Goal: Complete application form: Complete application form

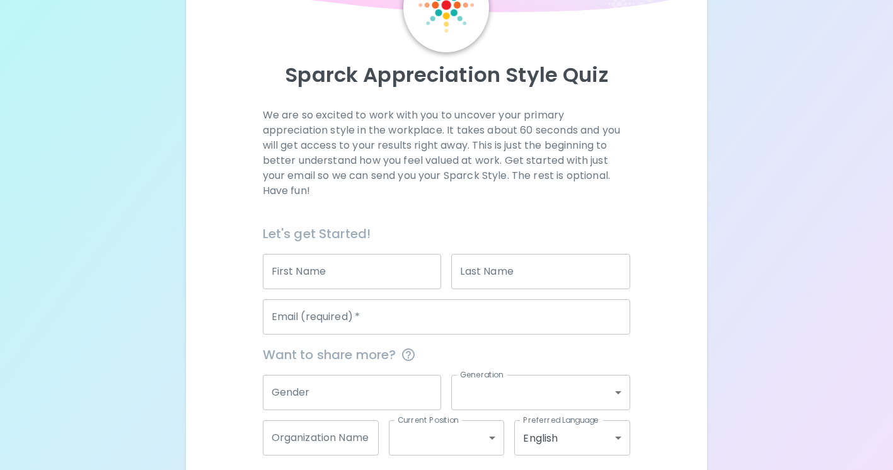
scroll to position [94, 0]
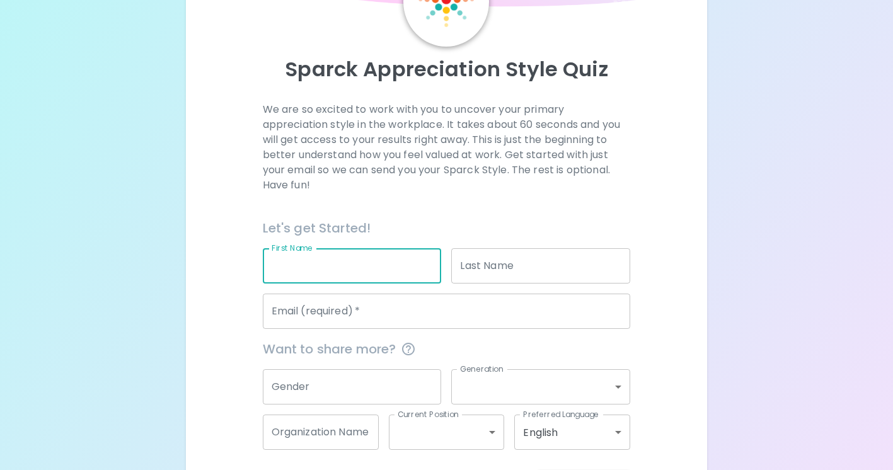
click at [381, 269] on input "First Name" at bounding box center [352, 265] width 179 height 35
type input "[PERSON_NAME]"
click at [518, 264] on input "Last Name" at bounding box center [540, 265] width 179 height 35
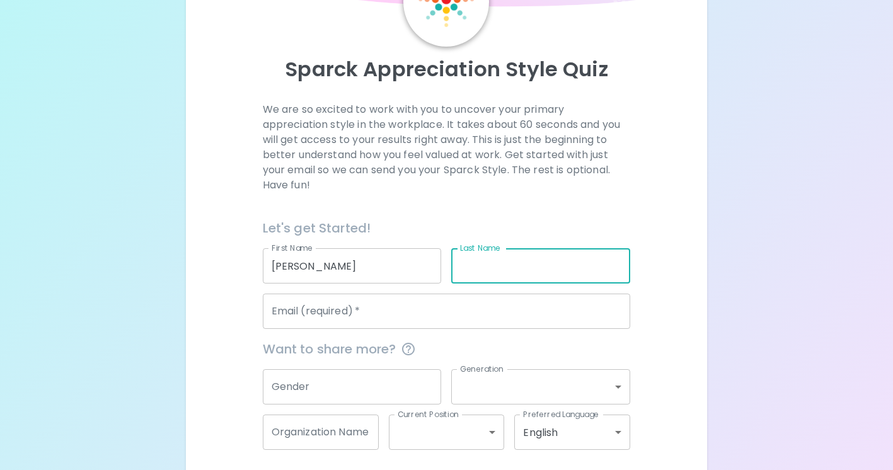
type input "W"
type input "[PERSON_NAME]"
click at [474, 308] on input "Email (required)   *" at bounding box center [447, 311] width 368 height 35
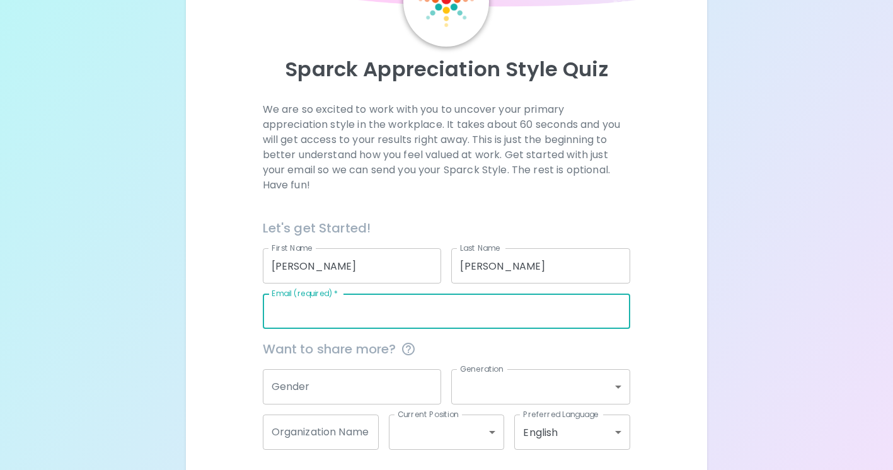
type input "[EMAIL_ADDRESS][PERSON_NAME][DOMAIN_NAME]"
click at [365, 393] on input "Gender" at bounding box center [352, 386] width 179 height 35
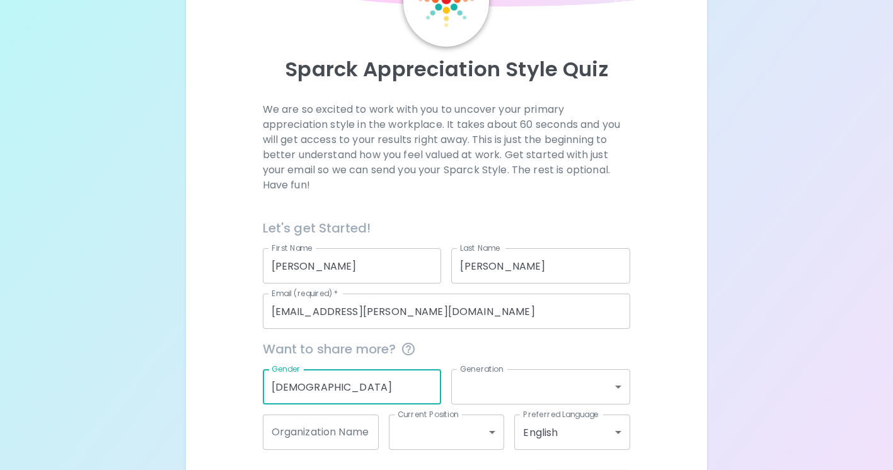
type input "[DEMOGRAPHIC_DATA]"
click at [538, 386] on body "Sparck Appreciation Style Quiz We are so excited to work with you to uncover yo…" at bounding box center [446, 214] width 893 height 616
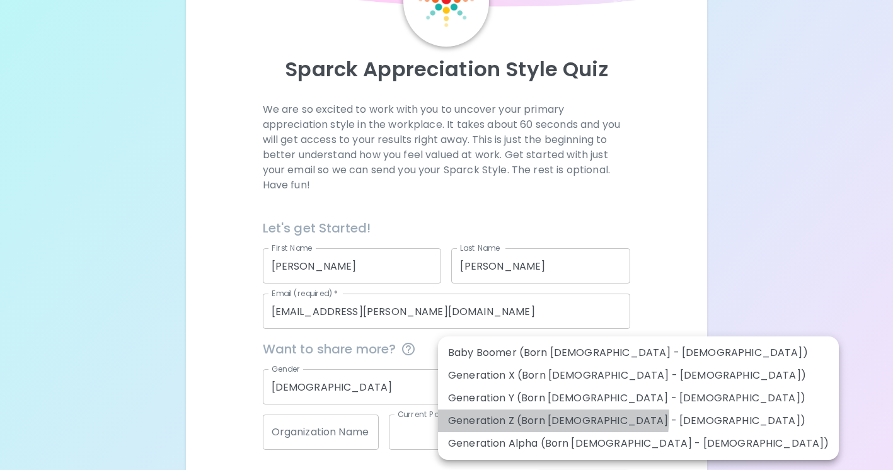
click at [553, 417] on li "Generation Z (Born [DEMOGRAPHIC_DATA] - [DEMOGRAPHIC_DATA])" at bounding box center [638, 421] width 401 height 23
type input "generation_z"
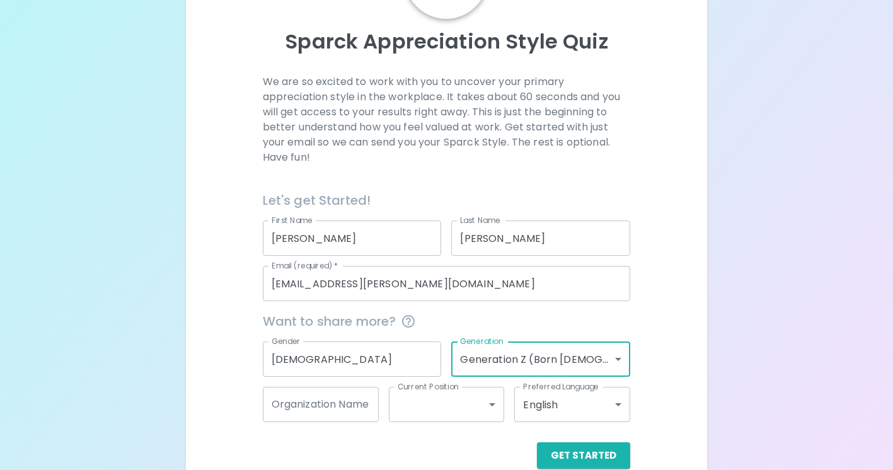
scroll to position [126, 0]
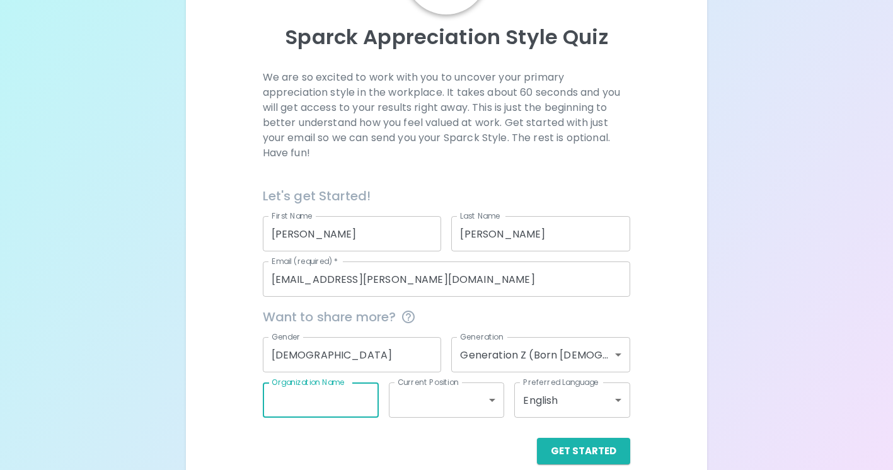
click at [356, 408] on input "Organization Name" at bounding box center [321, 400] width 116 height 35
type input "[GEOGRAPHIC_DATA]"
click at [400, 405] on body "Sparck Appreciation Style Quiz We are so excited to work with you to uncover yo…" at bounding box center [446, 182] width 893 height 616
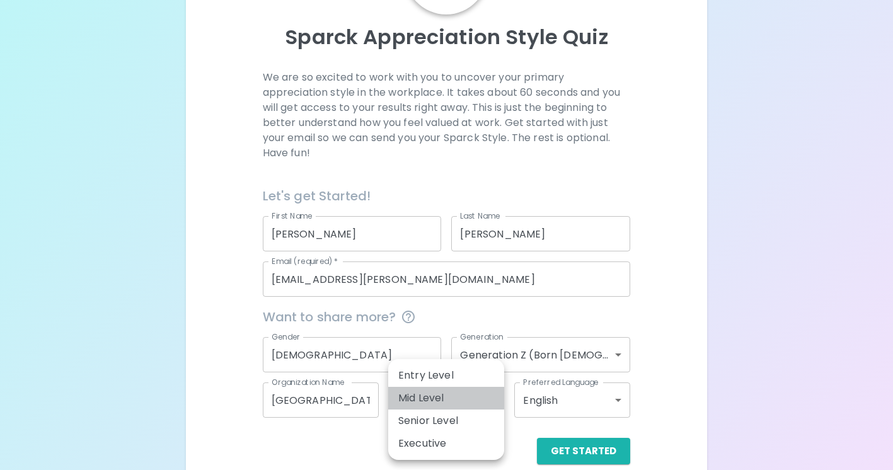
click at [463, 402] on li "Mid Level" at bounding box center [446, 398] width 116 height 23
type input "mid_level"
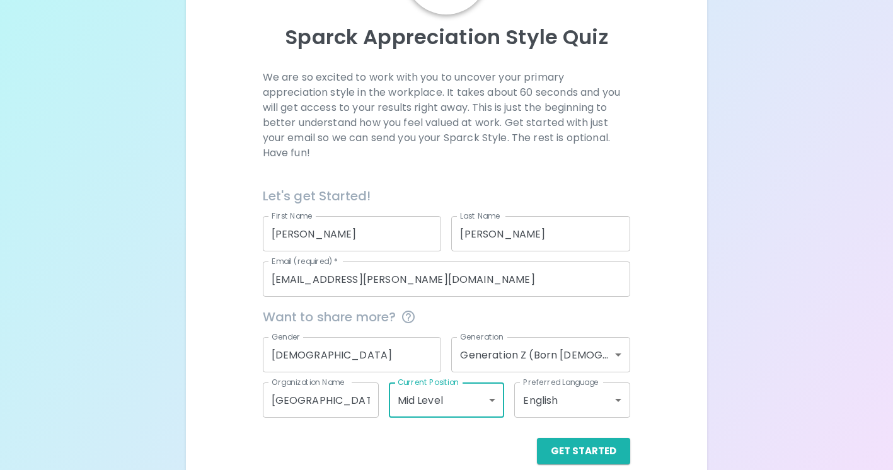
click at [486, 403] on body "Sparck Appreciation Style Quiz We are so excited to work with you to uncover yo…" at bounding box center [446, 182] width 893 height 616
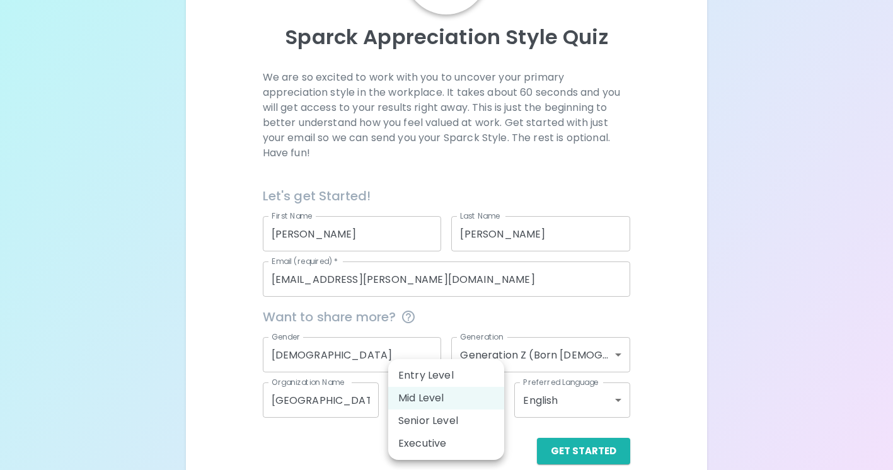
click at [481, 400] on li "Mid Level" at bounding box center [446, 398] width 116 height 23
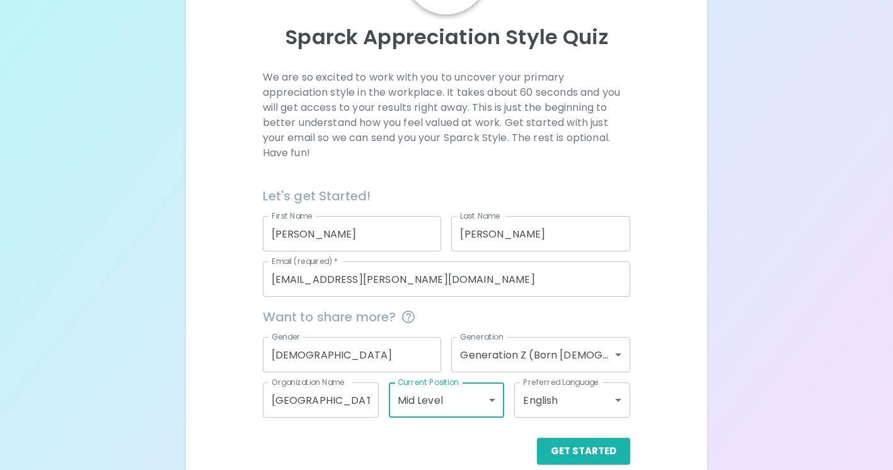
click at [549, 413] on body "Sparck Appreciation Style Quiz We are so excited to work with you to uncover yo…" at bounding box center [446, 182] width 893 height 616
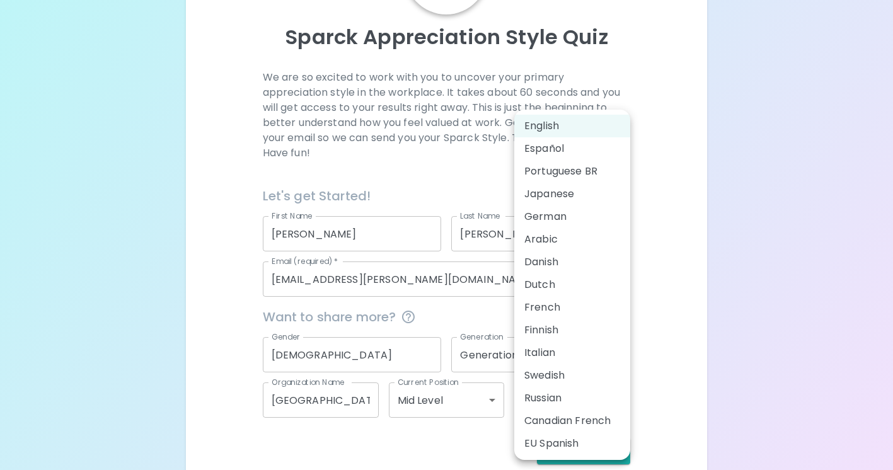
click at [532, 130] on li "English" at bounding box center [572, 126] width 116 height 23
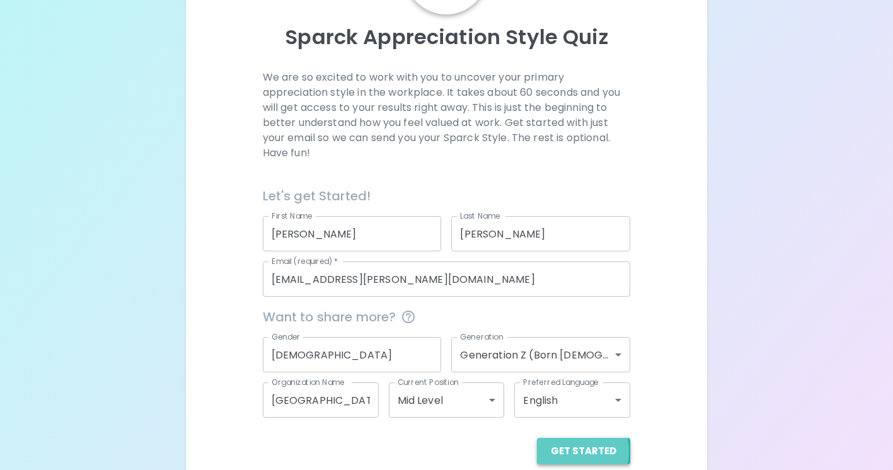
click at [569, 451] on button "Get Started" at bounding box center [583, 451] width 93 height 26
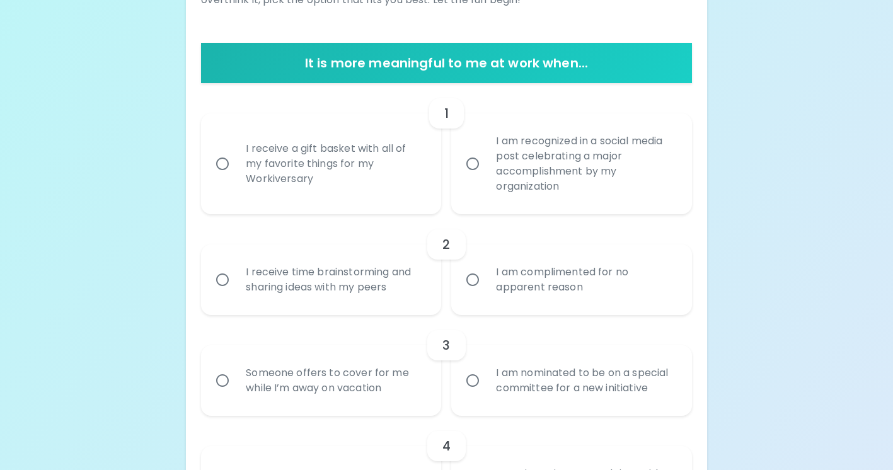
scroll to position [217, 0]
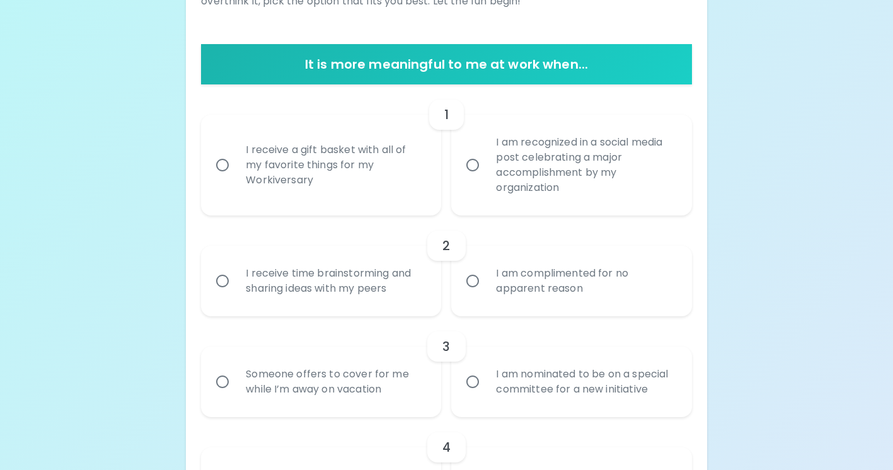
click at [282, 178] on div "I receive a gift basket with all of my favorite things for my Workiversary" at bounding box center [335, 165] width 199 height 76
click at [236, 178] on input "I receive a gift basket with all of my favorite things for my Workiversary" at bounding box center [222, 165] width 26 height 26
radio input "true"
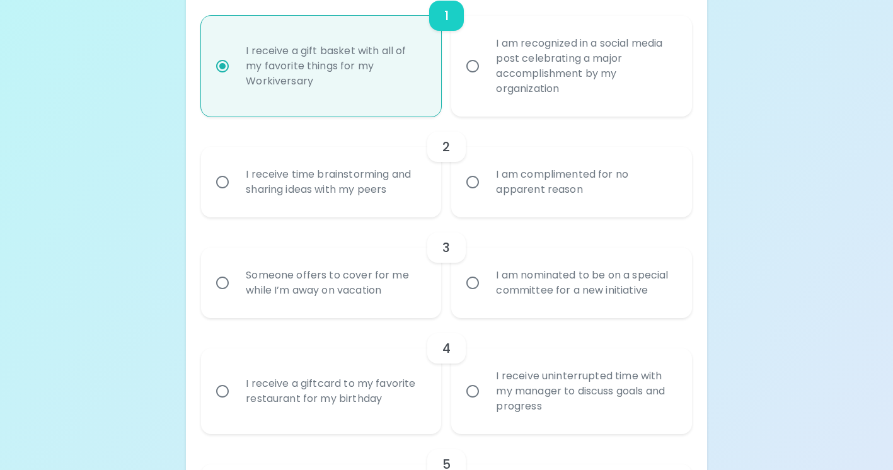
scroll to position [318, 0]
click at [402, 182] on div "I receive time brainstorming and sharing ideas with my peers" at bounding box center [335, 180] width 199 height 61
click at [236, 182] on input "I receive time brainstorming and sharing ideas with my peers" at bounding box center [222, 180] width 26 height 26
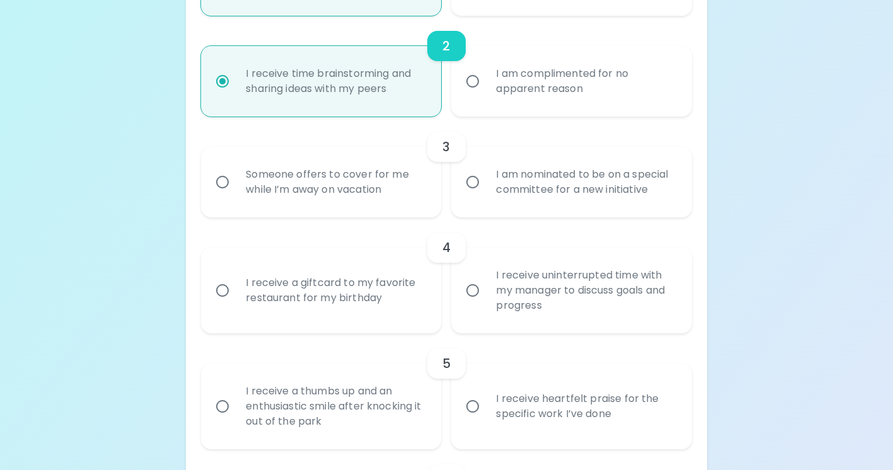
scroll to position [419, 0]
radio input "true"
click at [369, 182] on div "Someone offers to cover for me while I’m away on vacation" at bounding box center [335, 180] width 199 height 61
click at [236, 182] on input "Someone offers to cover for me while I’m away on vacation" at bounding box center [222, 180] width 26 height 26
radio input "false"
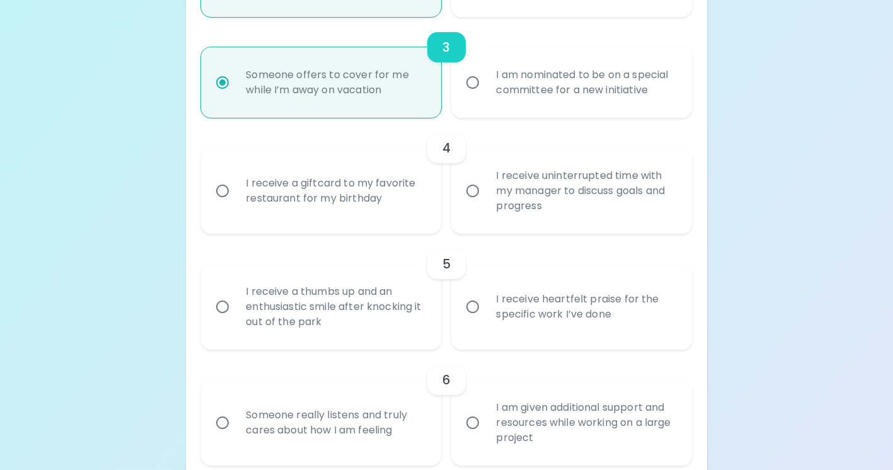
scroll to position [520, 0]
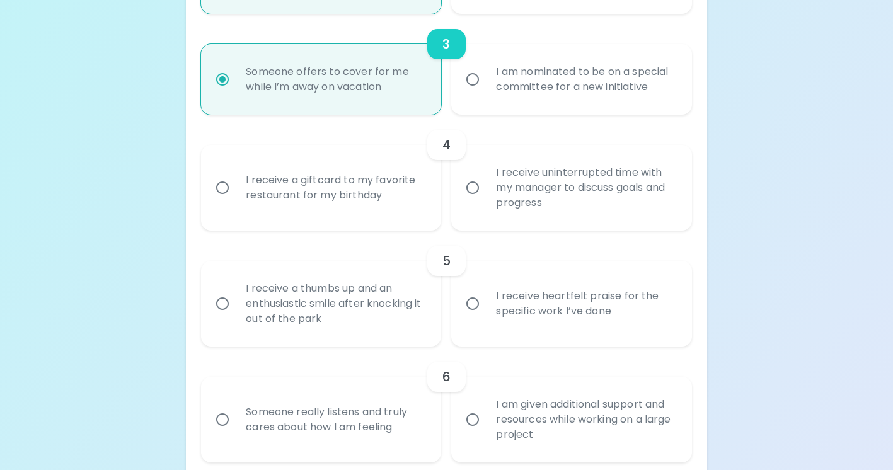
radio input "true"
click at [480, 103] on label "I am nominated to be on a special committee for a new initiative" at bounding box center [564, 79] width 240 height 71
click at [480, 93] on input "I am nominated to be on a special committee for a new initiative" at bounding box center [473, 79] width 26 height 26
radio input "false"
radio input "true"
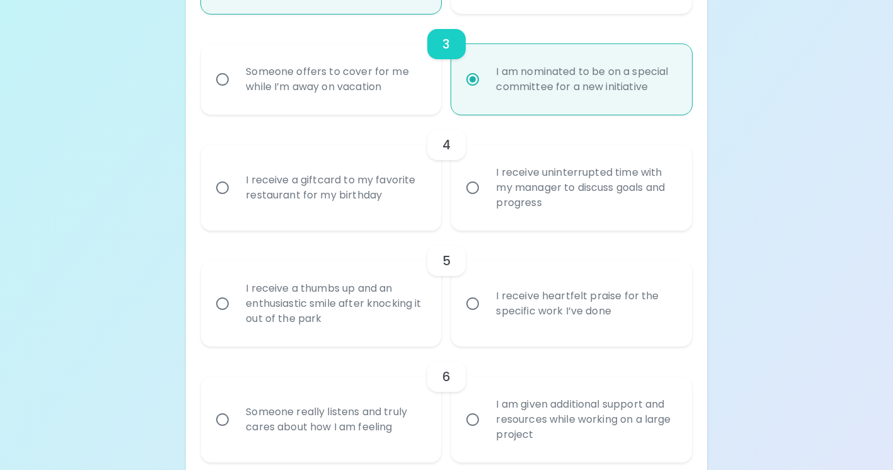
radio input "true"
click at [410, 178] on div "I receive a giftcard to my favorite restaurant for my birthday" at bounding box center [335, 188] width 199 height 61
click at [236, 178] on input "I receive a giftcard to my favorite restaurant for my birthday" at bounding box center [222, 188] width 26 height 26
radio input "false"
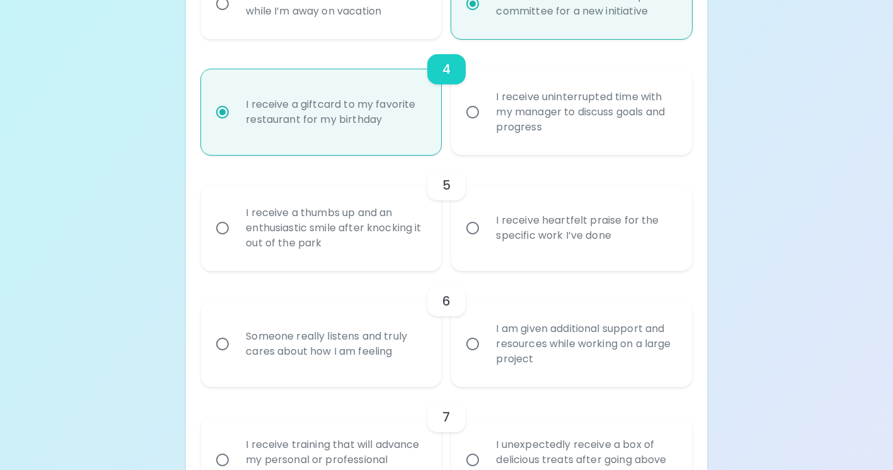
scroll to position [621, 0]
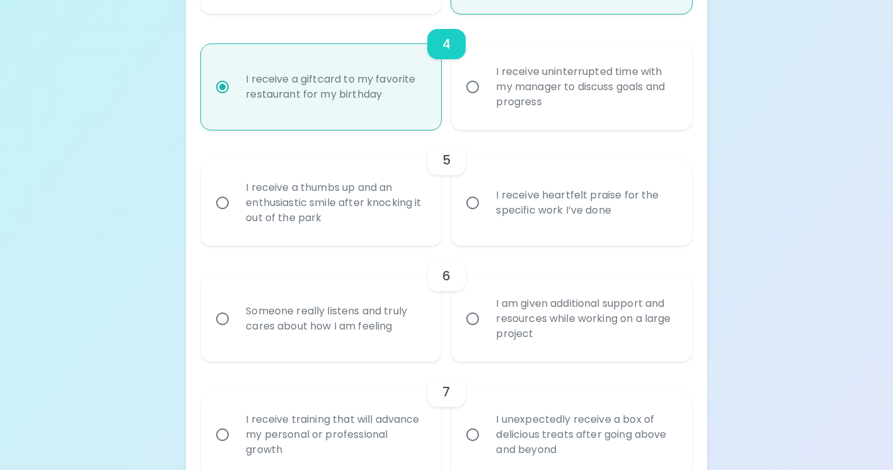
radio input "true"
click at [526, 209] on div "I receive heartfelt praise for the specific work I’ve done" at bounding box center [585, 203] width 199 height 61
click at [486, 209] on input "I receive heartfelt praise for the specific work I’ve done" at bounding box center [473, 203] width 26 height 26
radio input "false"
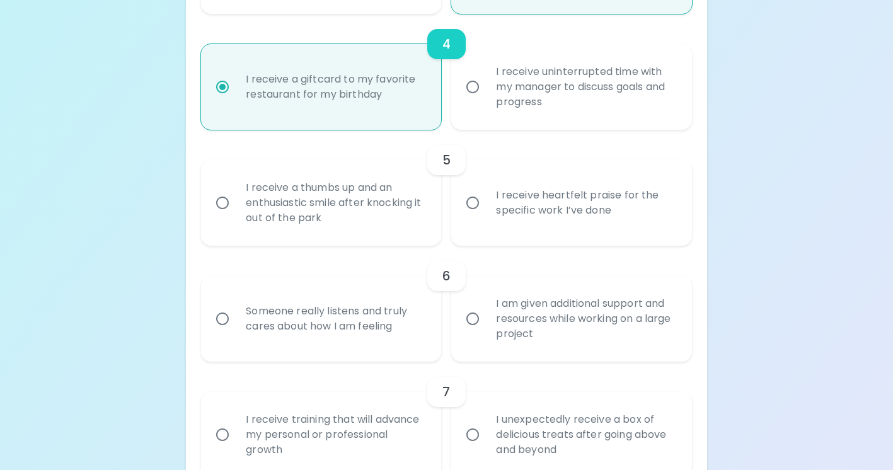
radio input "false"
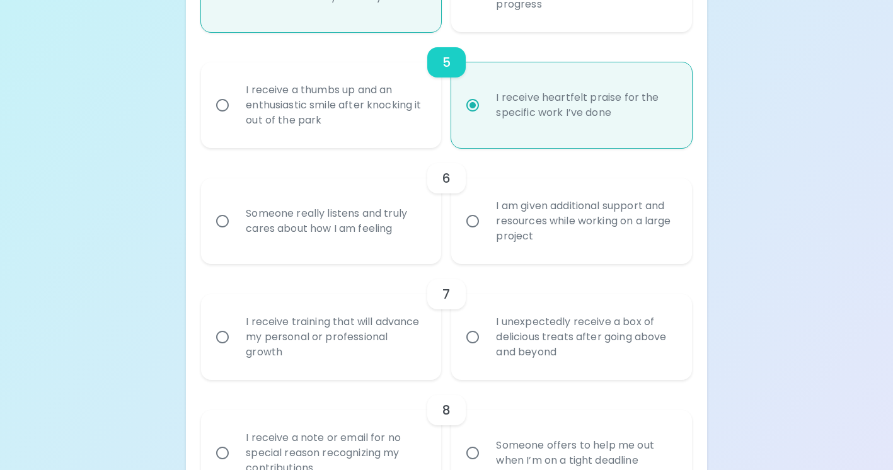
scroll to position [722, 0]
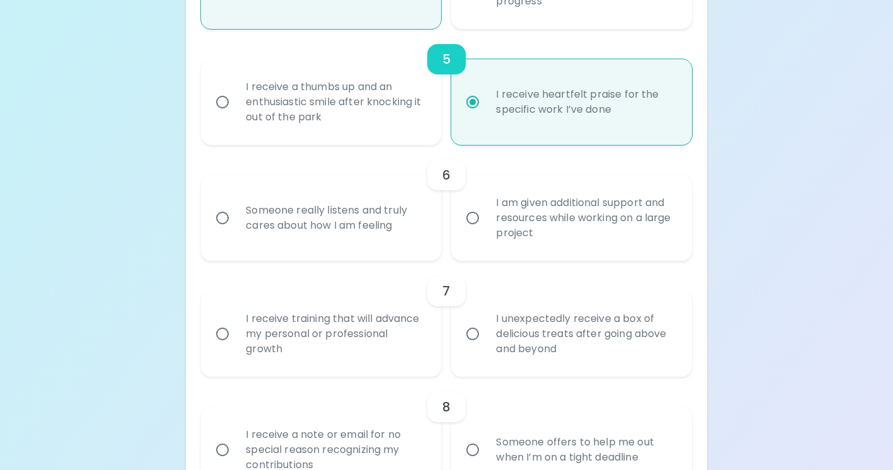
radio input "true"
click at [414, 226] on div "Someone really listens and truly cares about how I am feeling" at bounding box center [335, 218] width 199 height 61
click at [236, 226] on input "Someone really listens and truly cares about how I am feeling" at bounding box center [222, 218] width 26 height 26
radio input "false"
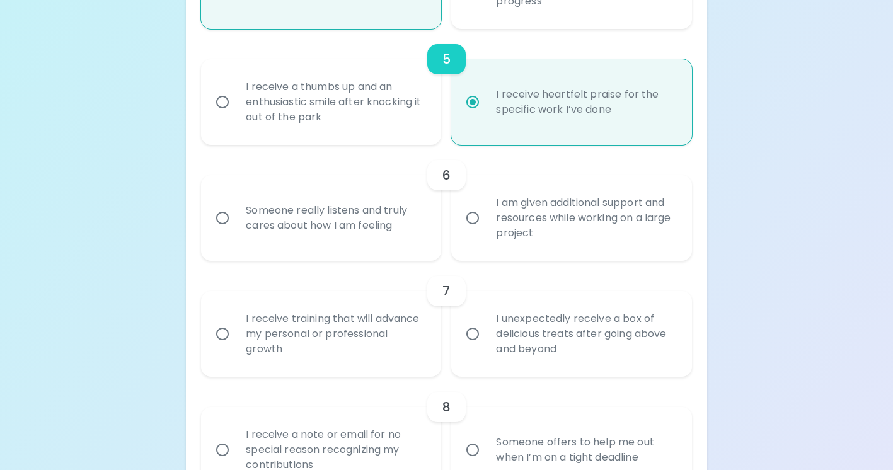
radio input "false"
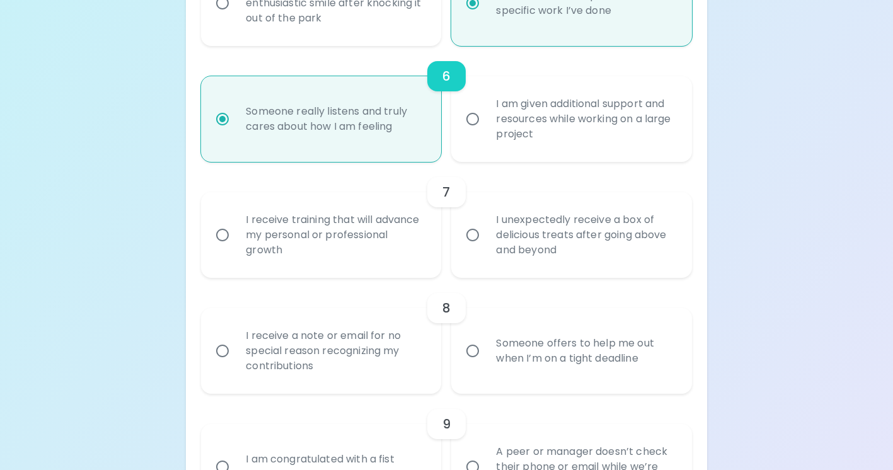
scroll to position [823, 0]
radio input "true"
click at [477, 248] on label "I unexpectedly receive a box of delicious treats after going above and beyond" at bounding box center [564, 233] width 240 height 86
click at [477, 246] on input "I unexpectedly receive a box of delicious treats after going above and beyond" at bounding box center [473, 233] width 26 height 26
radio input "false"
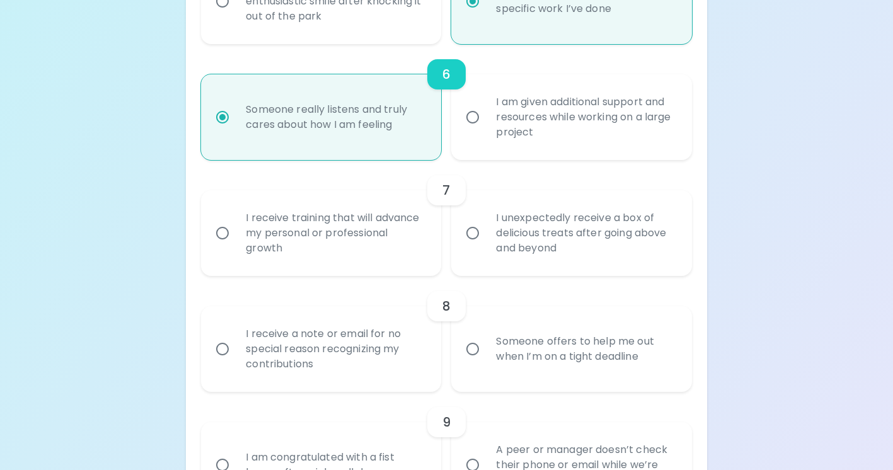
radio input "false"
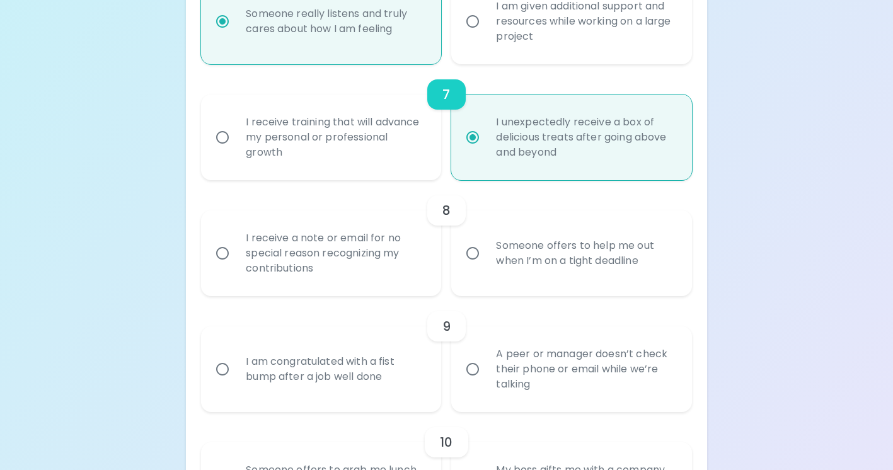
scroll to position [924, 0]
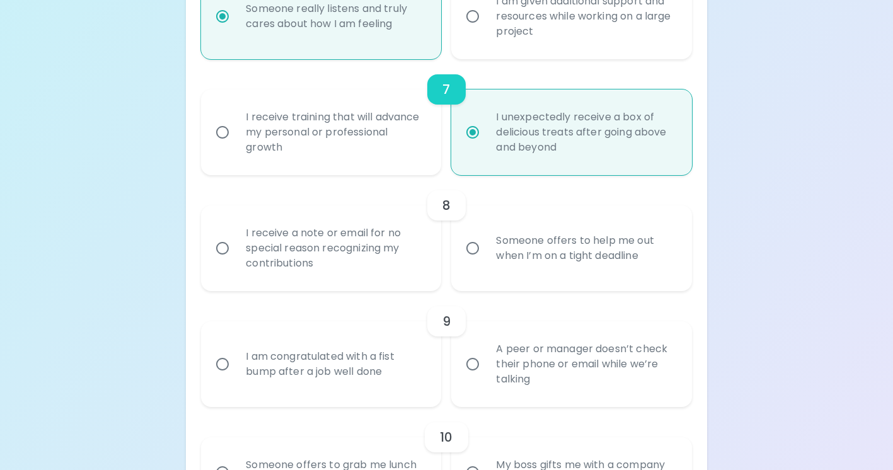
radio input "true"
click at [516, 250] on div "Someone offers to help me out when I’m on a tight deadline" at bounding box center [585, 248] width 199 height 61
click at [486, 250] on input "Someone offers to help me out when I’m on a tight deadline" at bounding box center [473, 248] width 26 height 26
radio input "false"
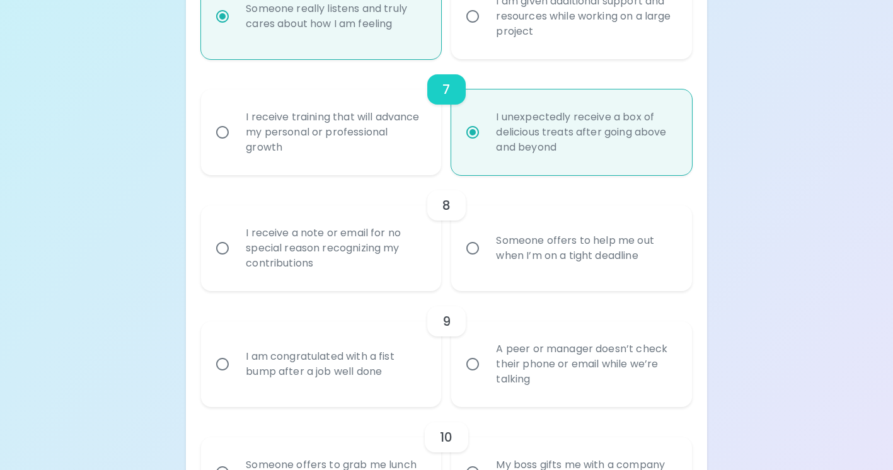
radio input "false"
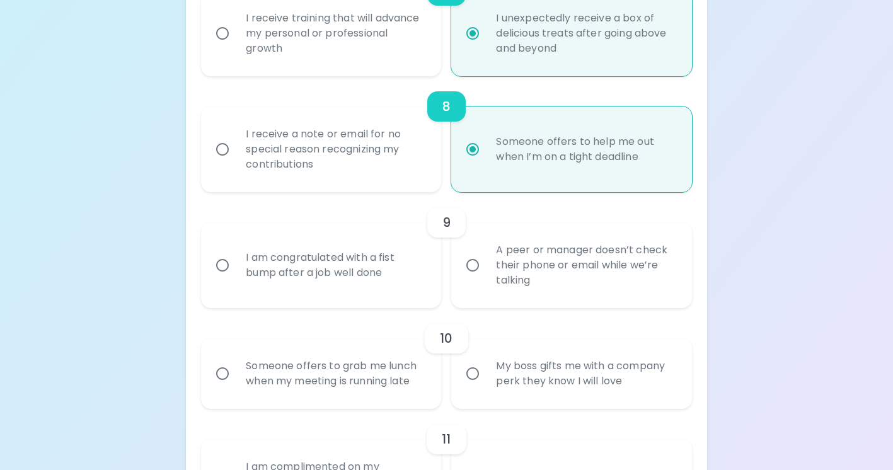
scroll to position [1024, 0]
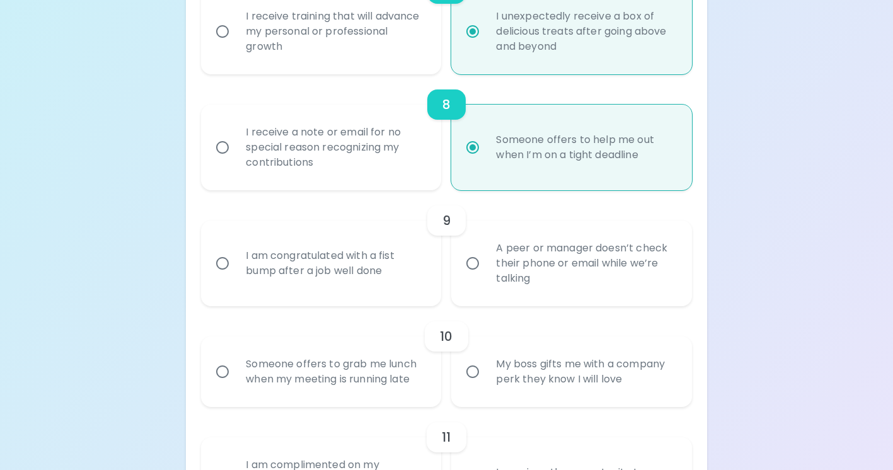
radio input "true"
click at [471, 265] on input "A peer or manager doesn’t check their phone or email while we’re talking" at bounding box center [473, 263] width 26 height 26
radio input "false"
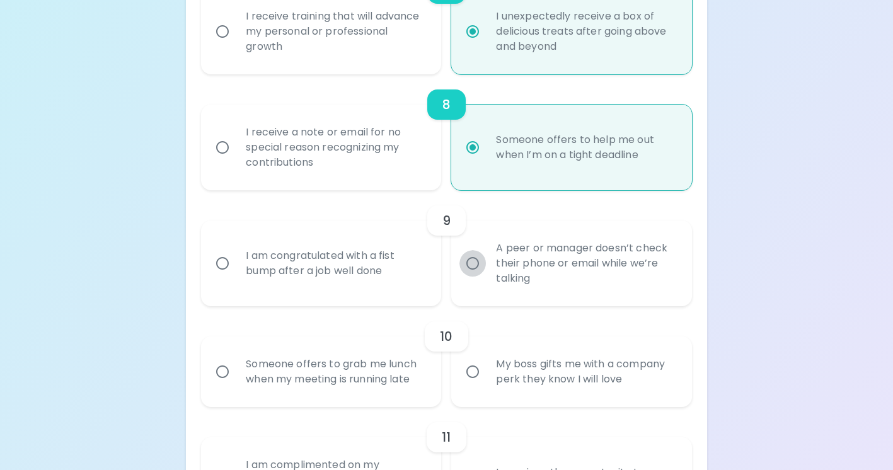
radio input "false"
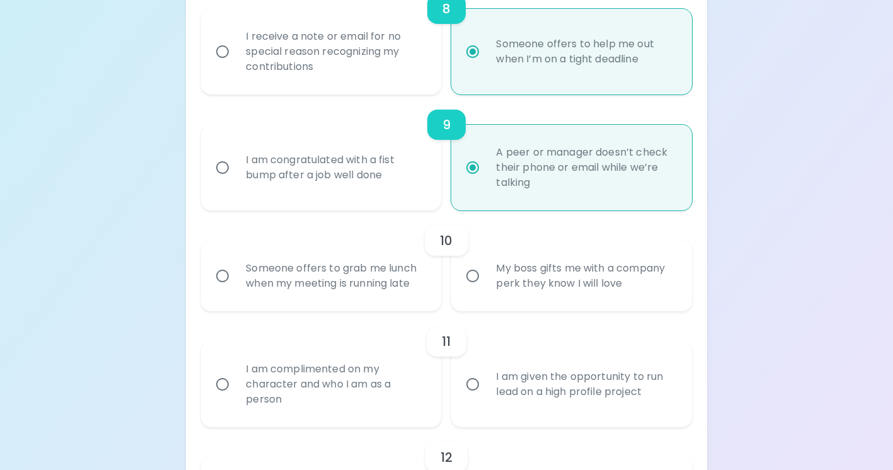
scroll to position [1125, 0]
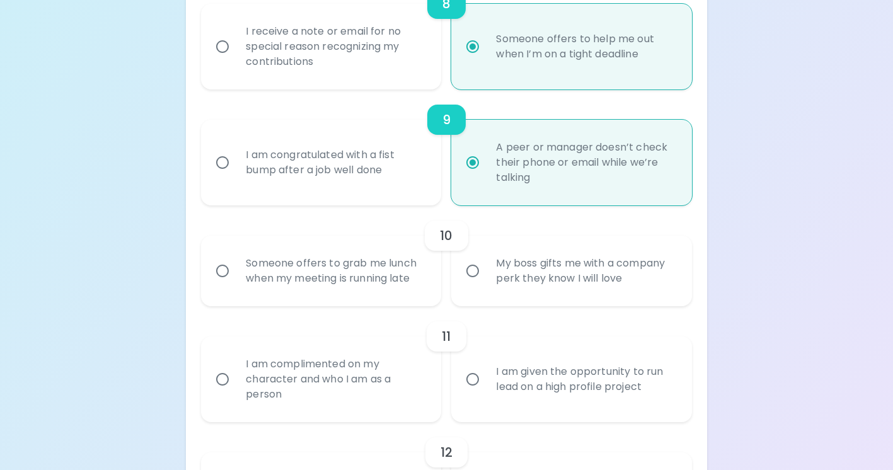
radio input "true"
click at [424, 282] on div "Someone offers to grab me lunch when my meeting is running late" at bounding box center [335, 271] width 199 height 61
click at [236, 282] on input "Someone offers to grab me lunch when my meeting is running late" at bounding box center [222, 271] width 26 height 26
radio input "false"
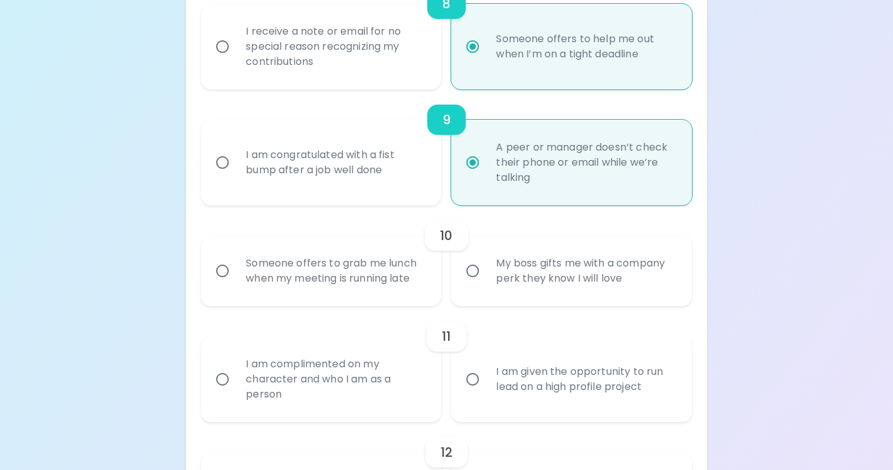
radio input "false"
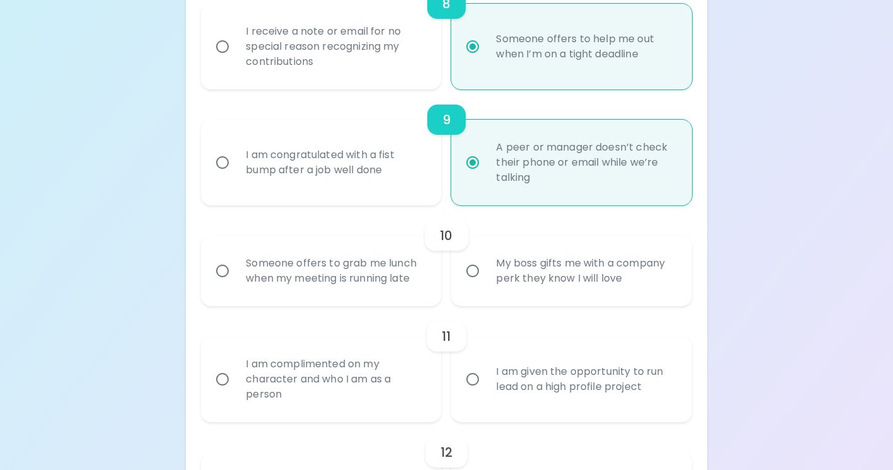
radio input "false"
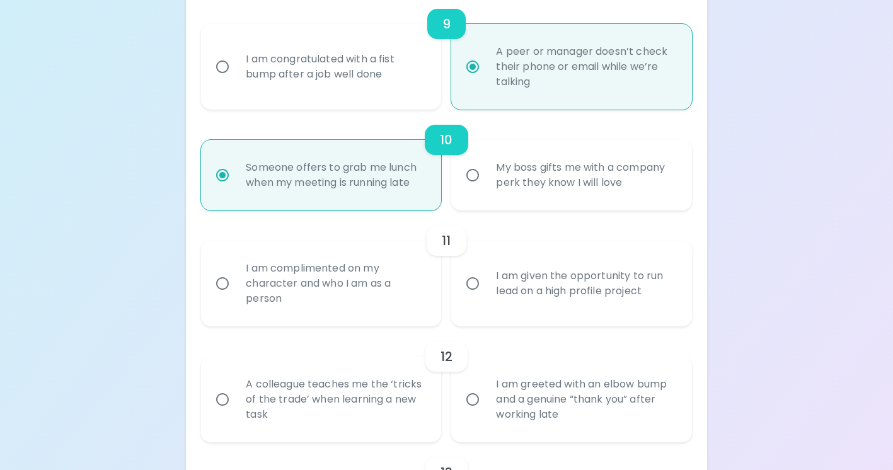
scroll to position [1226, 0]
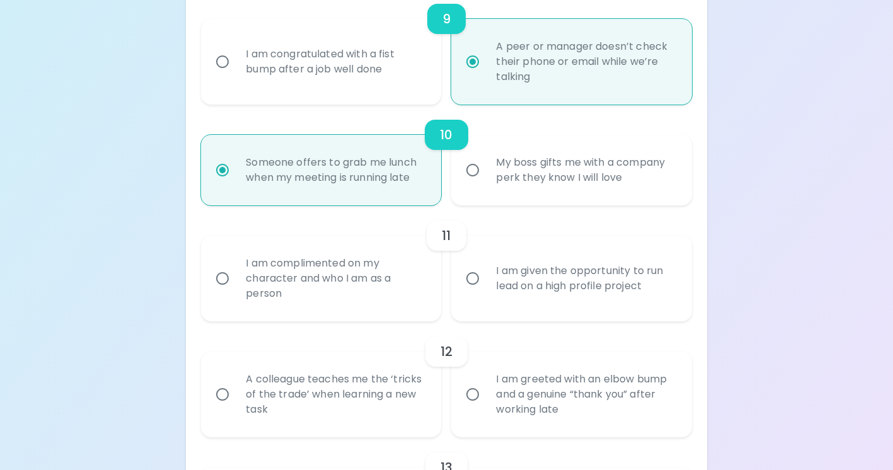
radio input "true"
click at [403, 281] on div "I am complimented on my character and who I am as a person" at bounding box center [335, 279] width 199 height 76
click at [236, 281] on input "I am complimented on my character and who I am as a person" at bounding box center [222, 278] width 26 height 26
radio input "false"
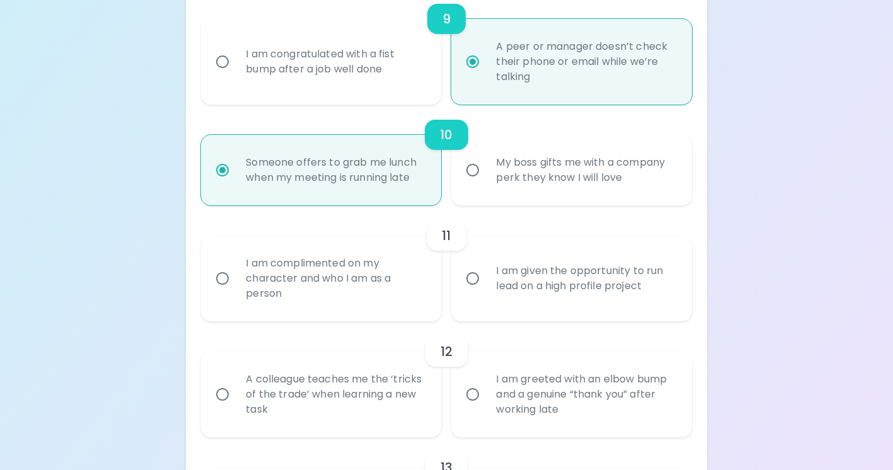
radio input "false"
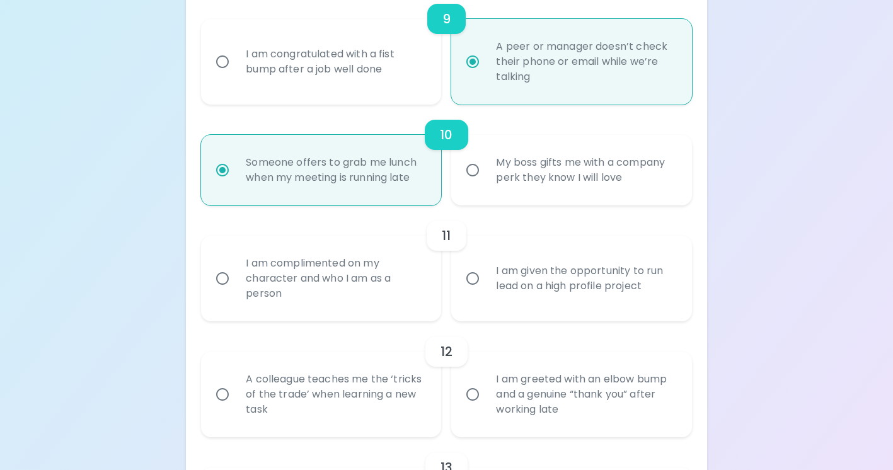
radio input "false"
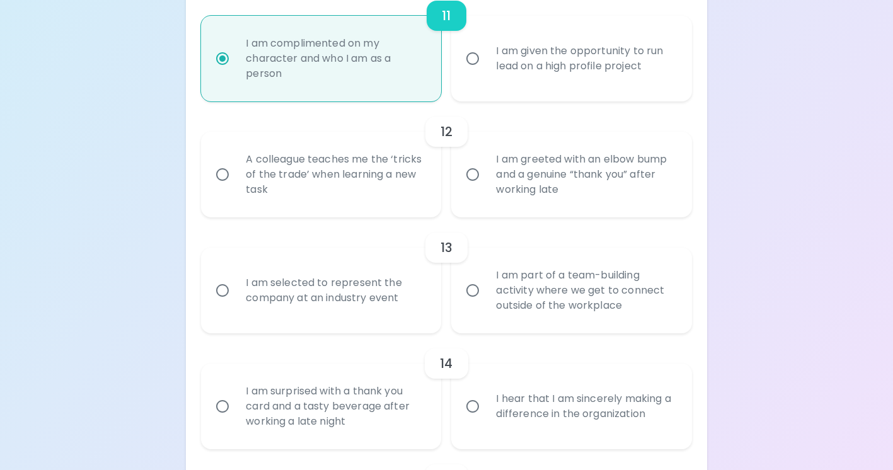
scroll to position [1439, 0]
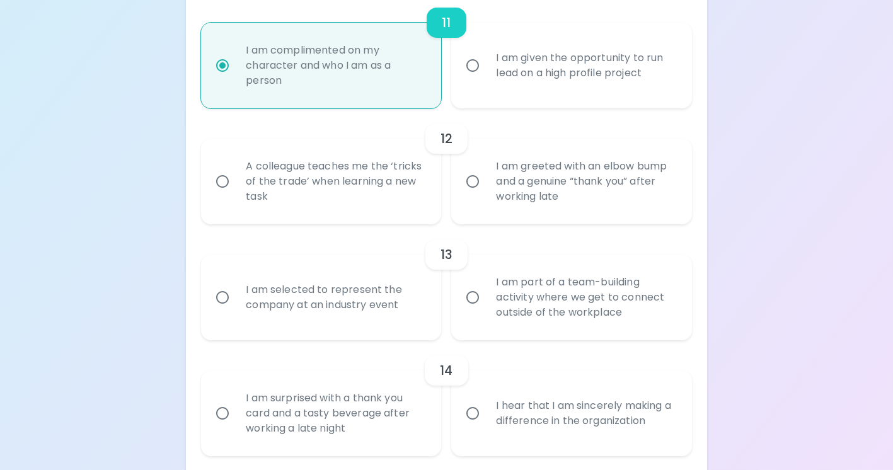
radio input "true"
click at [359, 194] on div "A colleague teaches me the ‘tricks of the trade’ when learning a new task" at bounding box center [335, 182] width 199 height 76
click at [236, 194] on input "A colleague teaches me the ‘tricks of the trade’ when learning a new task" at bounding box center [222, 181] width 26 height 26
radio input "false"
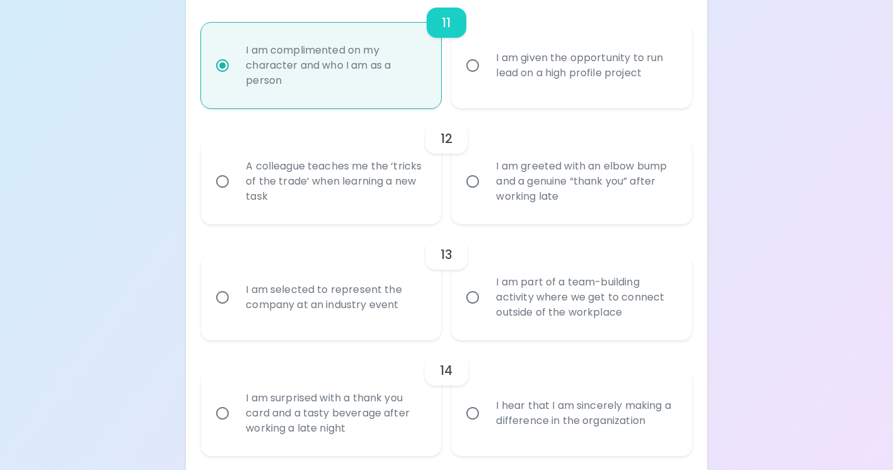
radio input "false"
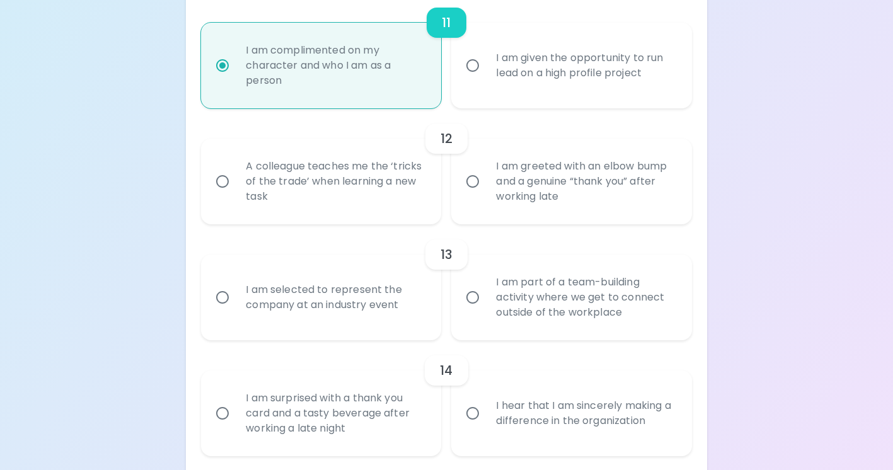
radio input "false"
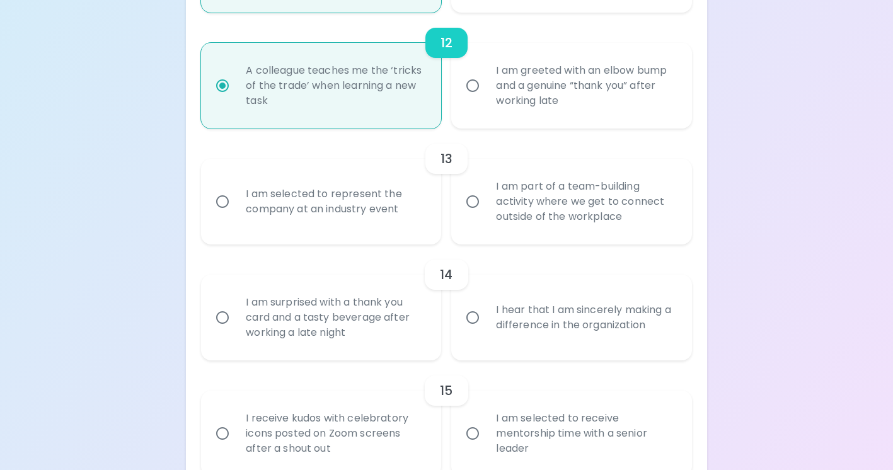
scroll to position [1540, 0]
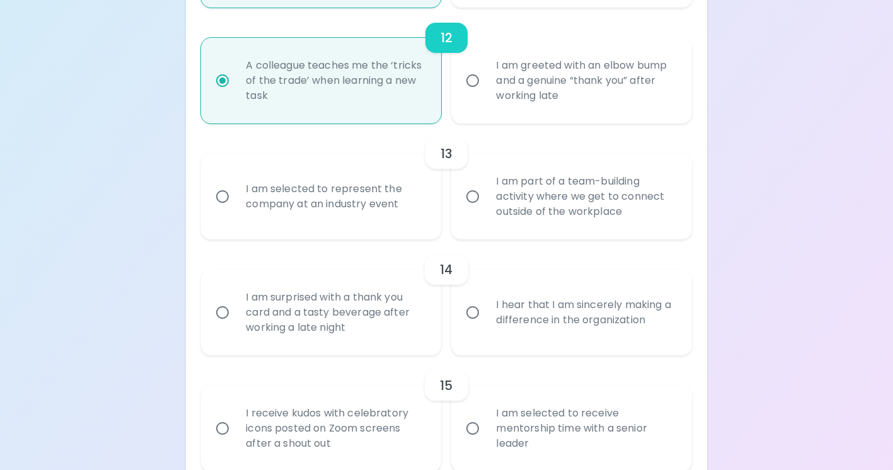
radio input "true"
click at [473, 203] on input "I am part of a team-building activity where we get to connect outside of the wo…" at bounding box center [473, 196] width 26 height 26
radio input "false"
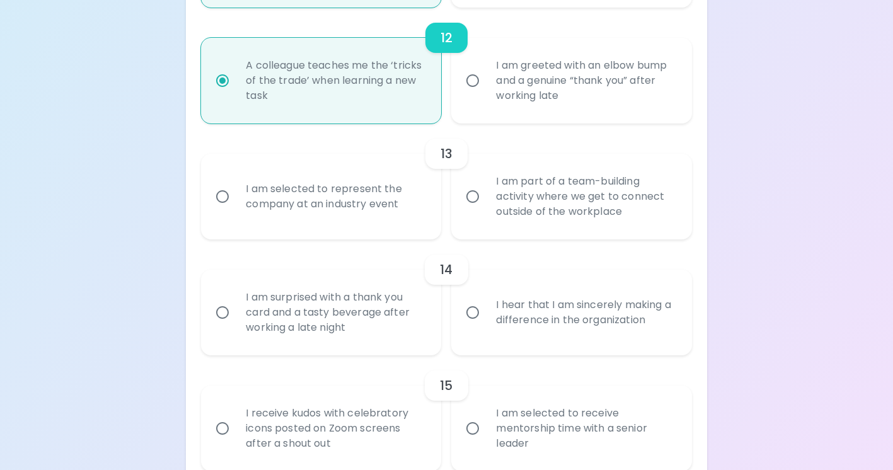
radio input "false"
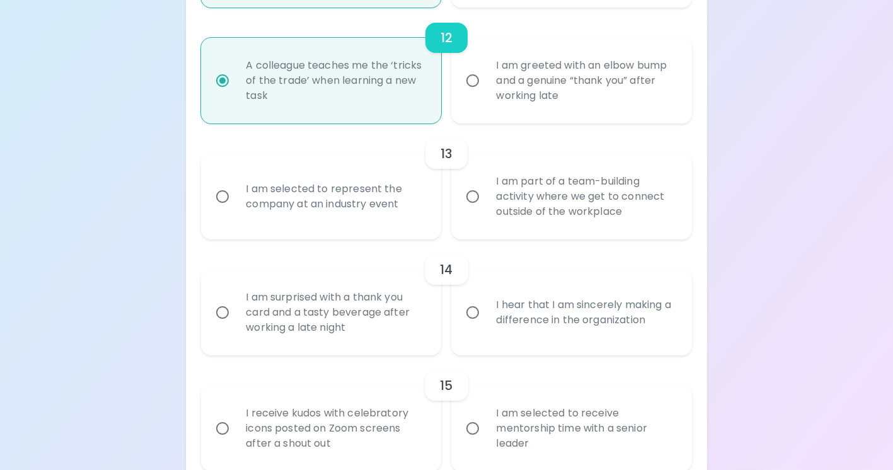
radio input "false"
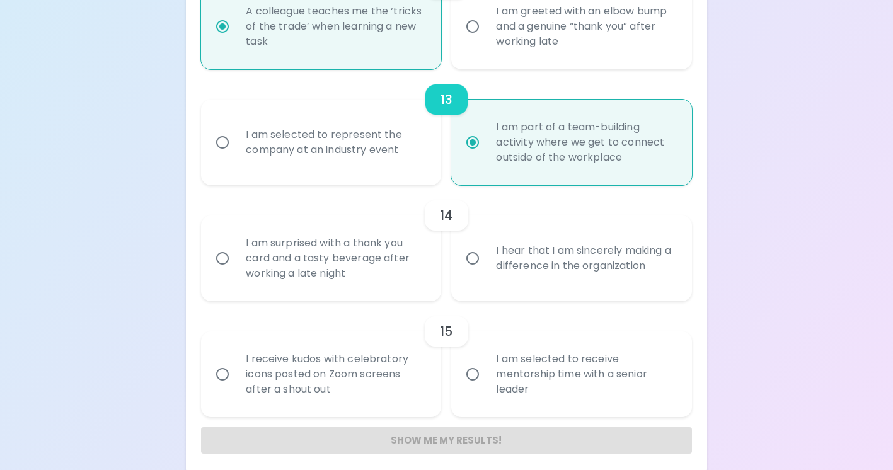
scroll to position [1603, 0]
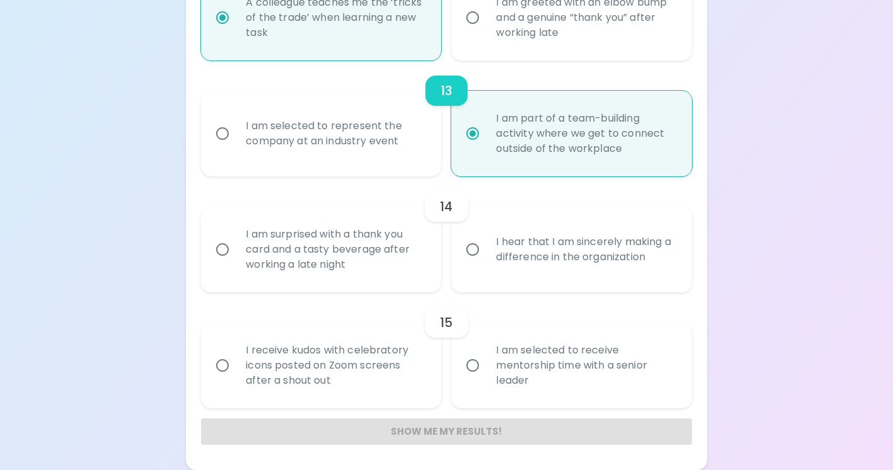
radio input "true"
click at [470, 252] on input "I hear that I am sincerely making a difference in the organization" at bounding box center [473, 249] width 26 height 26
radio input "false"
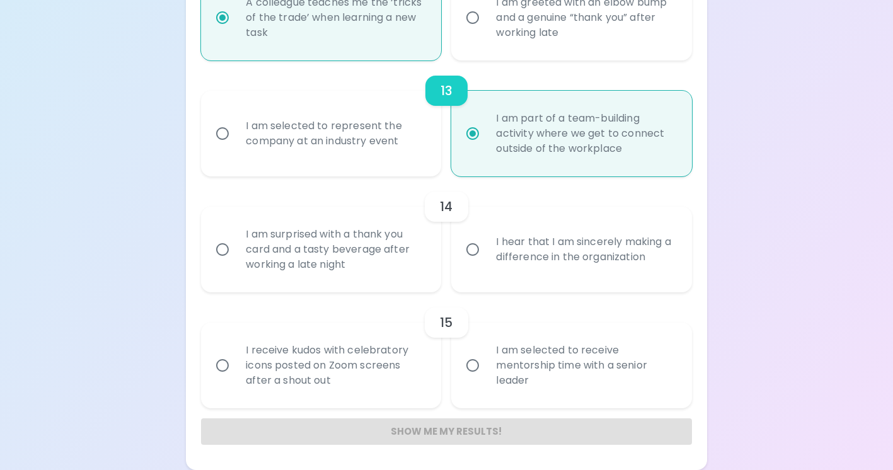
radio input "false"
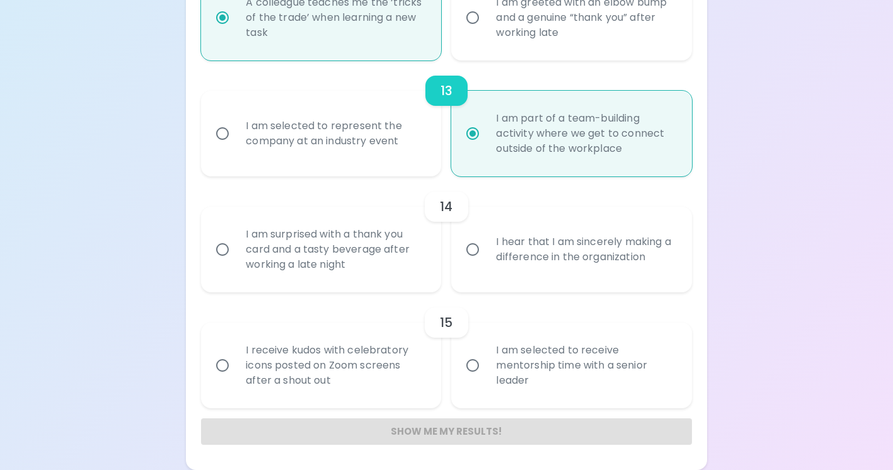
radio input "false"
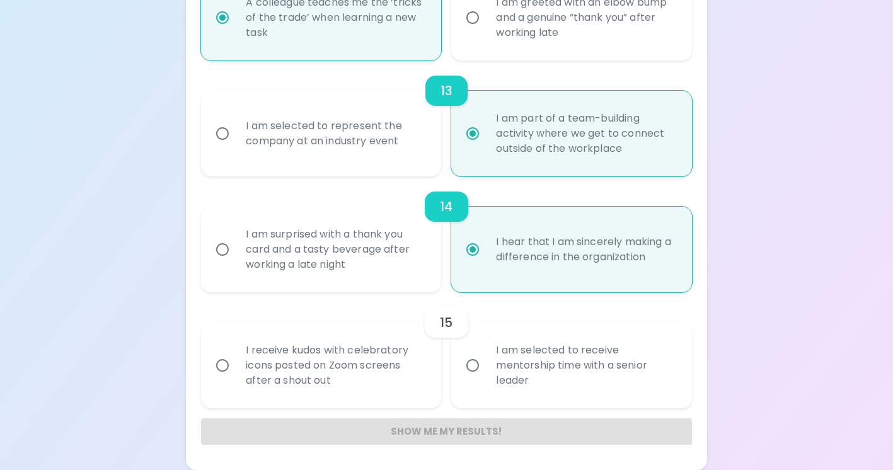
radio input "true"
click at [491, 371] on div "I am selected to receive mentorship time with a senior leader" at bounding box center [585, 366] width 199 height 76
click at [486, 371] on input "I am selected to receive mentorship time with a senior leader" at bounding box center [473, 365] width 26 height 26
radio input "false"
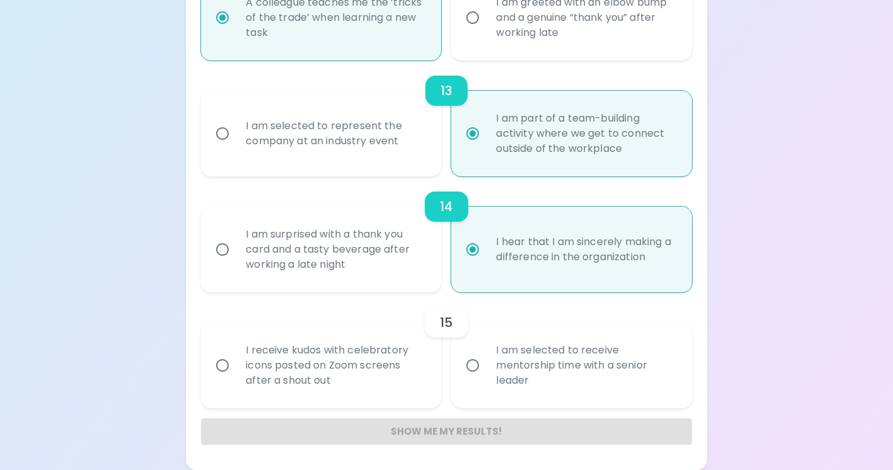
radio input "false"
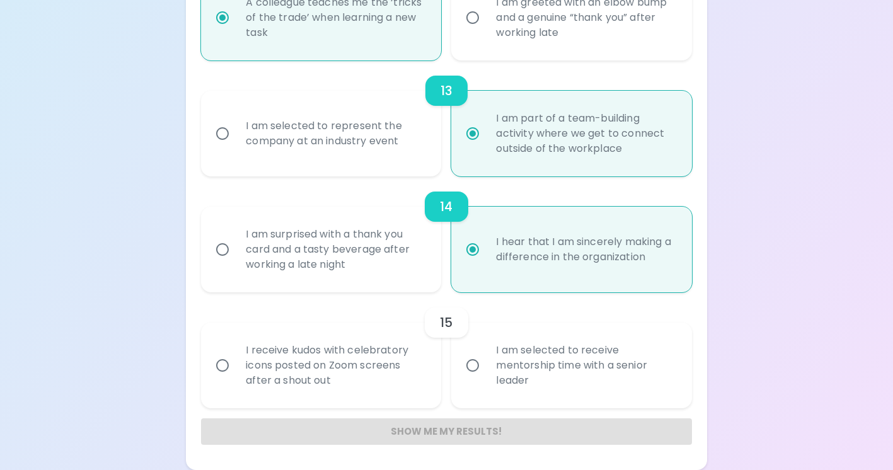
radio input "false"
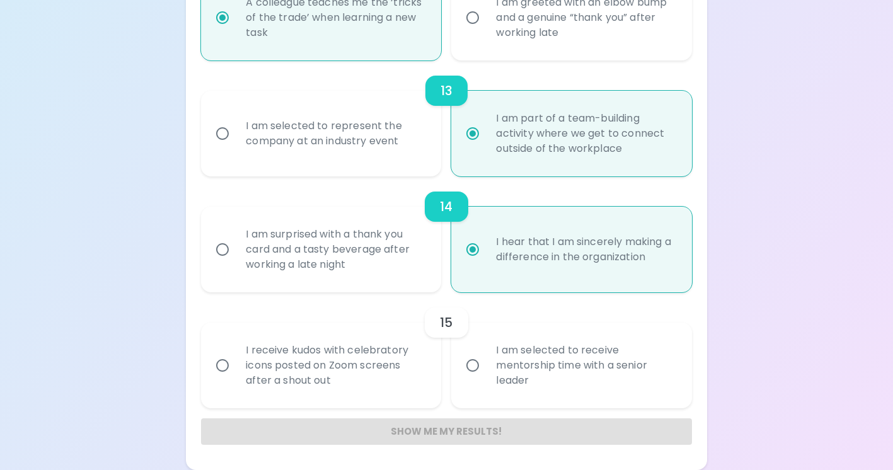
radio input "false"
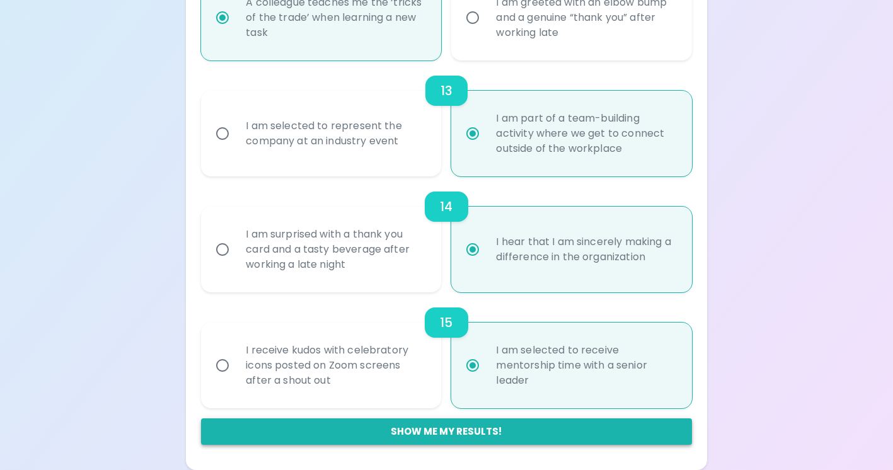
radio input "true"
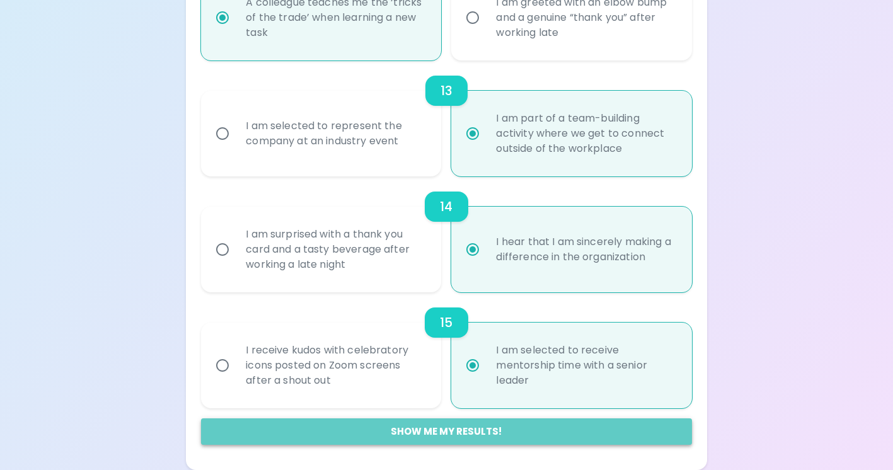
click at [485, 431] on button "Show me my results!" at bounding box center [446, 432] width 491 height 26
radio input "false"
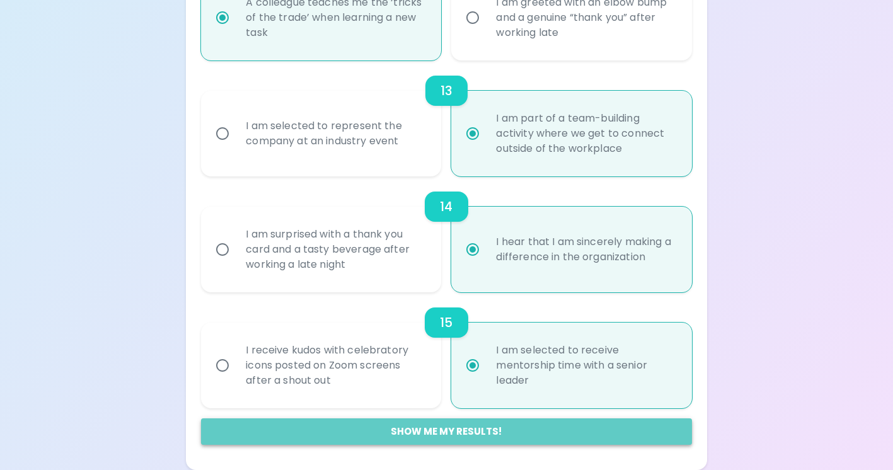
radio input "false"
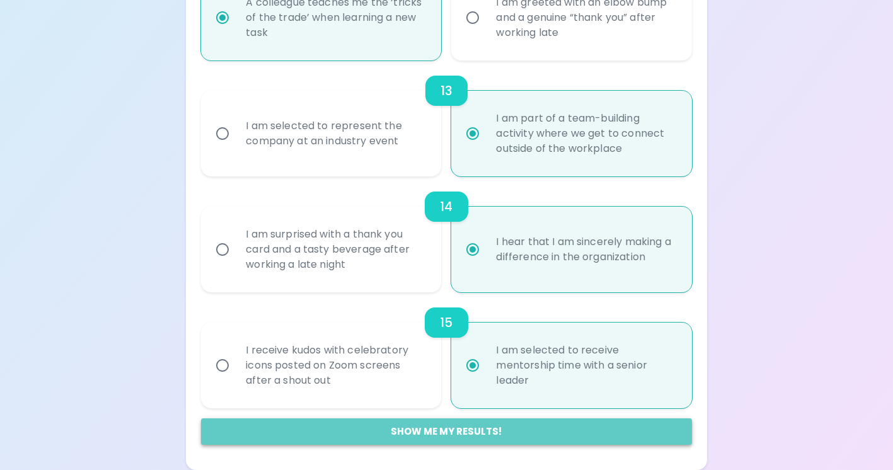
radio input "false"
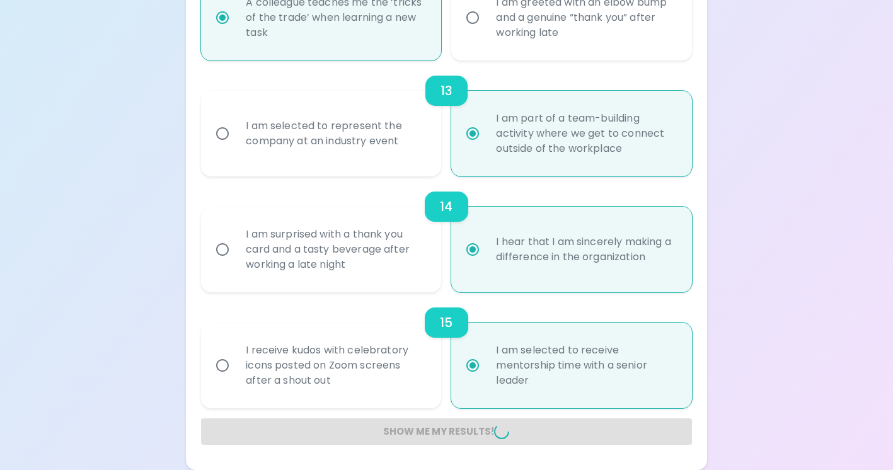
radio input "false"
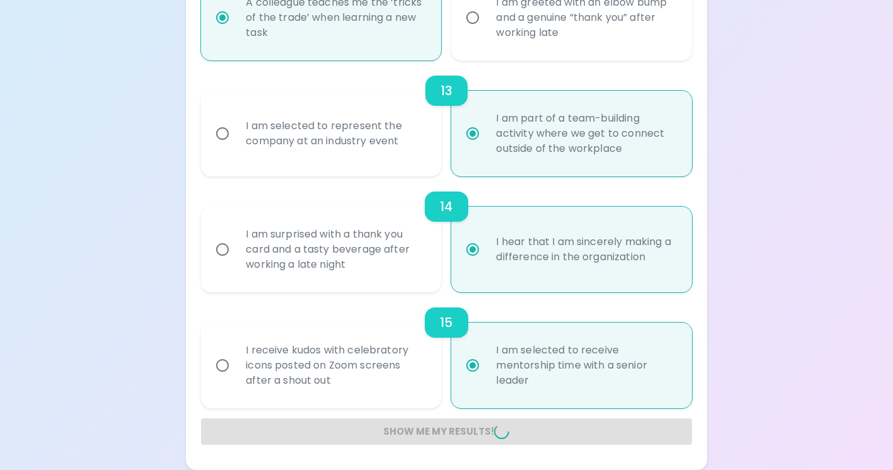
radio input "false"
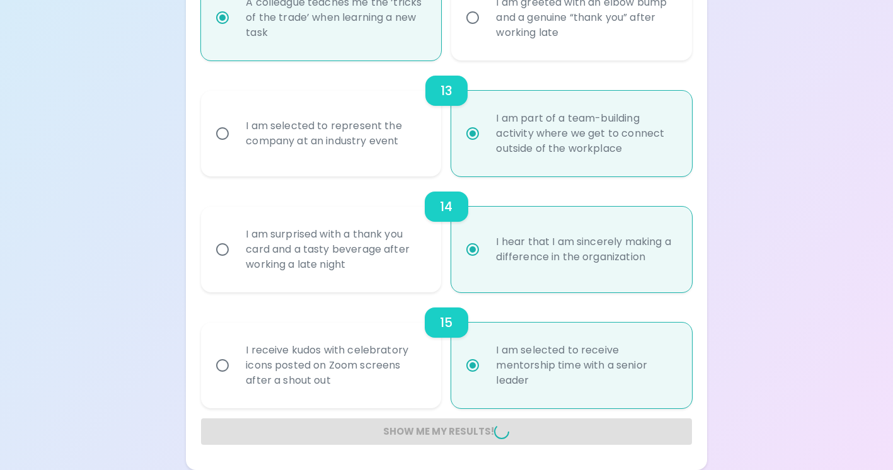
radio input "false"
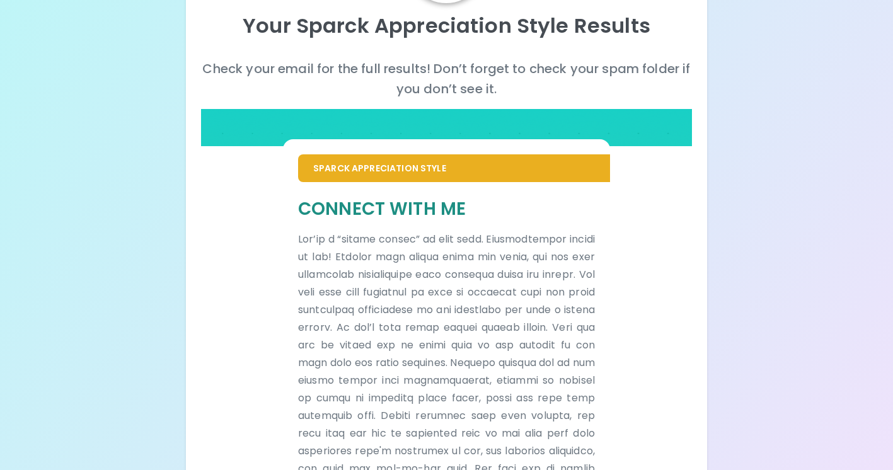
scroll to position [0, 0]
